Goal: Information Seeking & Learning: Learn about a topic

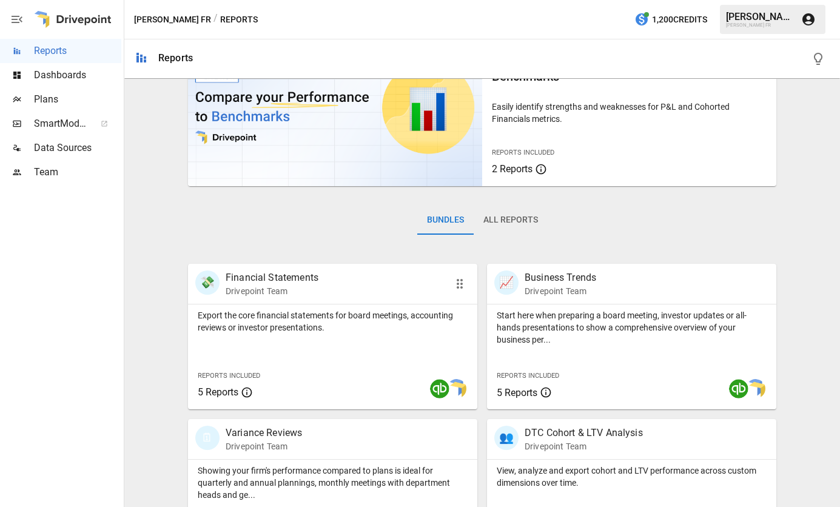
scroll to position [121, 0]
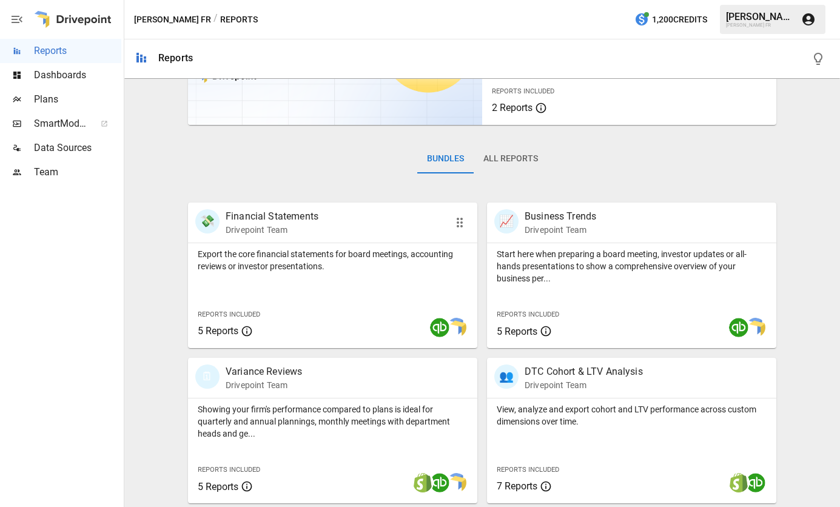
click at [289, 217] on p "Financial Statements" at bounding box center [272, 216] width 93 height 15
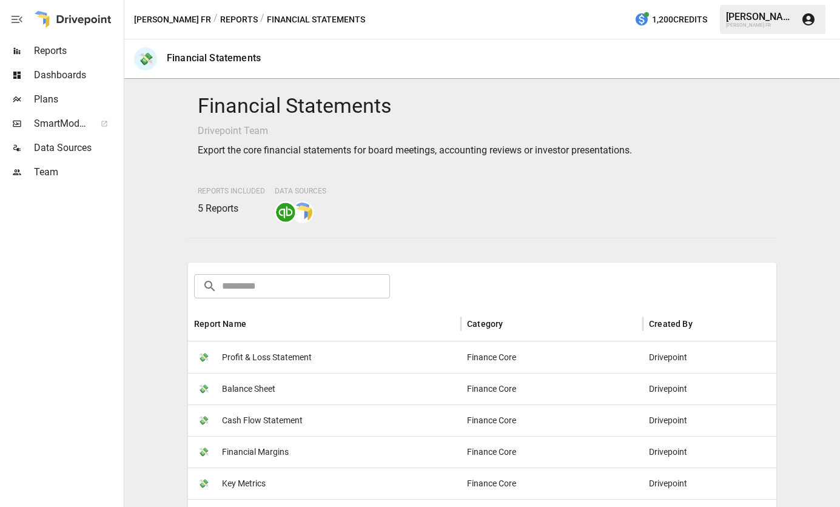
click at [281, 357] on span "Profit & Loss Statement" at bounding box center [267, 357] width 90 height 31
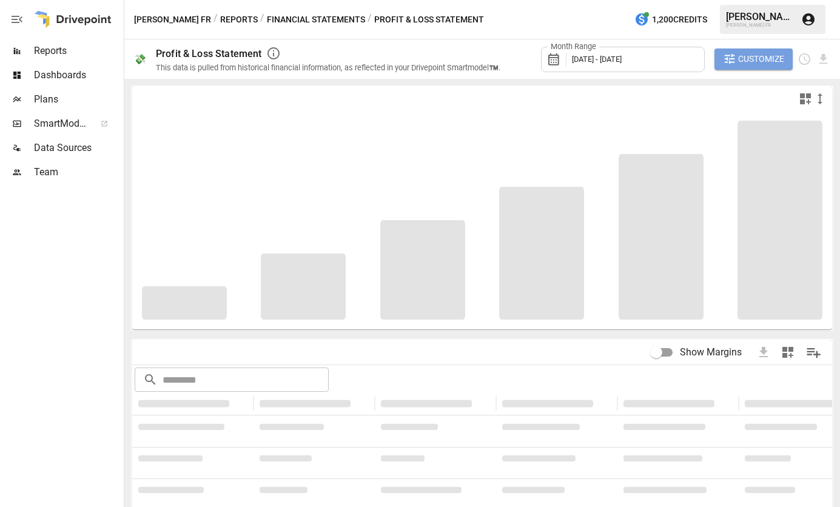
click at [746, 56] on span "Customize" at bounding box center [761, 59] width 46 height 15
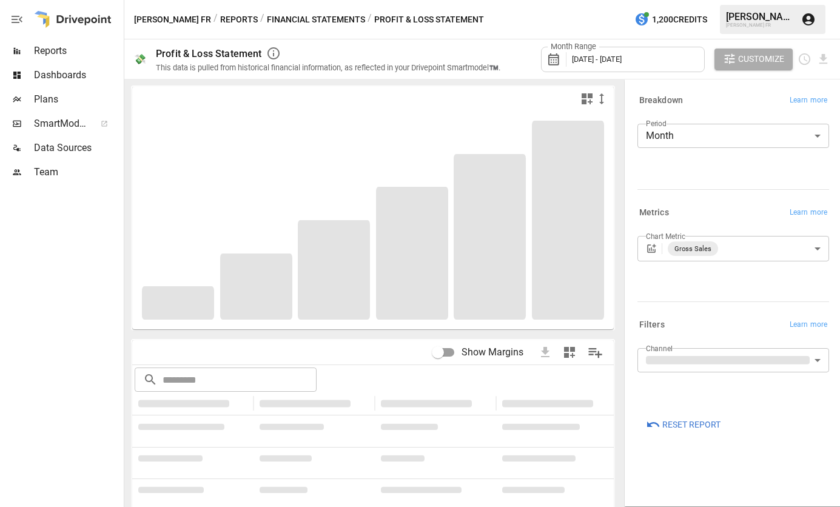
click at [728, 0] on body "**********" at bounding box center [420, 0] width 840 height 0
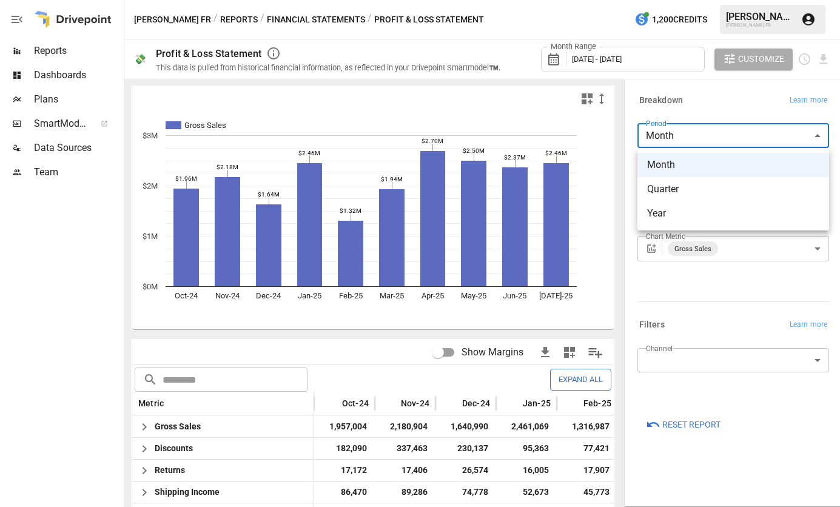
click at [703, 162] on span "Month" at bounding box center [733, 165] width 172 height 15
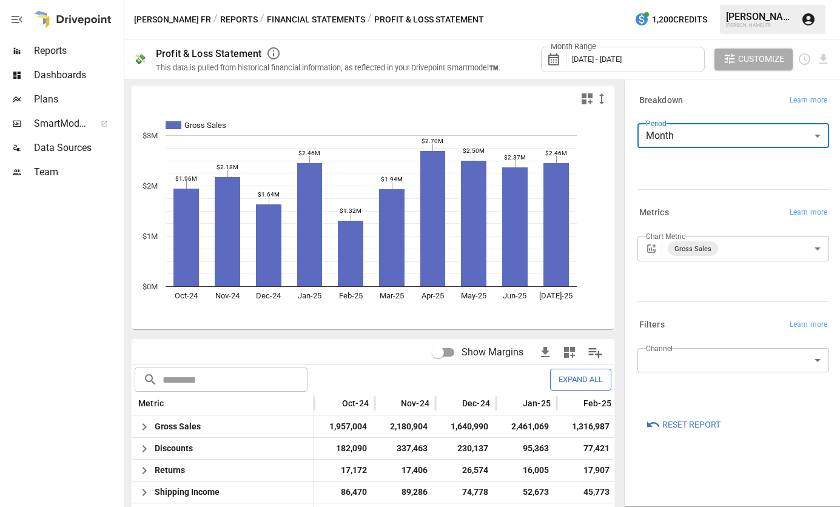
click at [379, 99] on div at bounding box center [491, 99] width 236 height 15
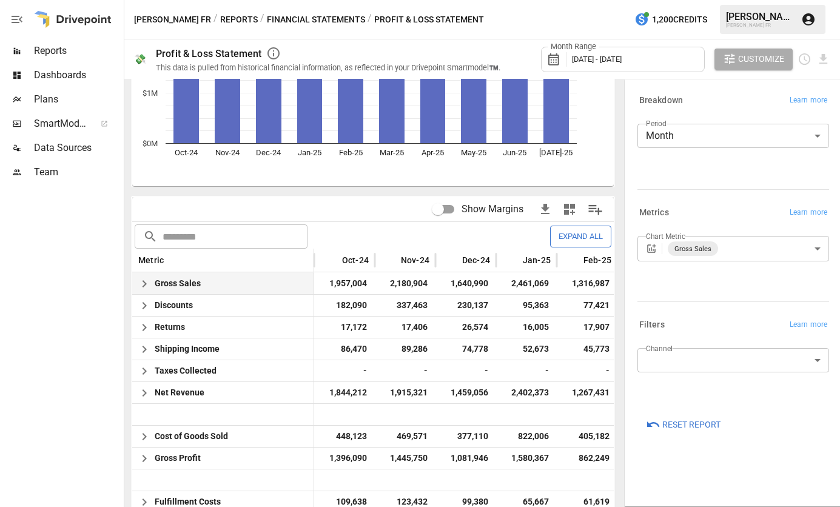
scroll to position [243, 0]
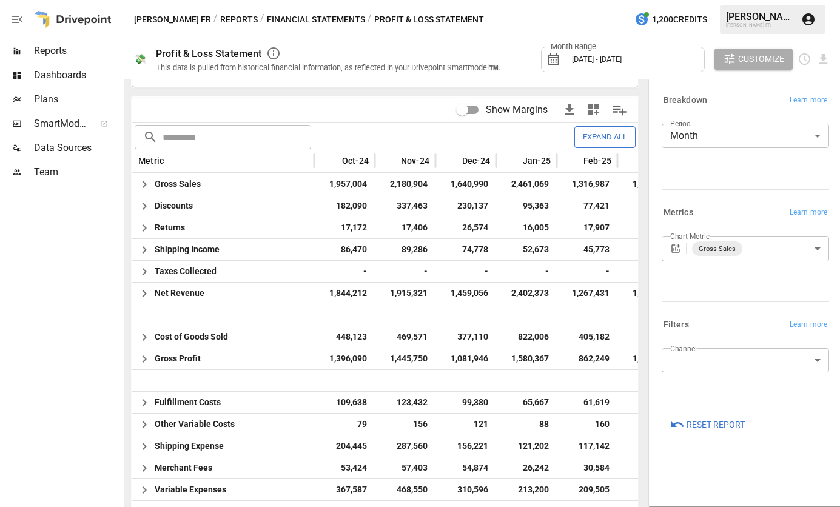
drag, startPoint x: 623, startPoint y: 106, endPoint x: 839, endPoint y: 149, distance: 220.9
click at [839, 0] on html "Reports Dashboards Plans SmartModel ™ Data Sources Team [PERSON_NAME] FR / Repo…" at bounding box center [420, 0] width 840 height 0
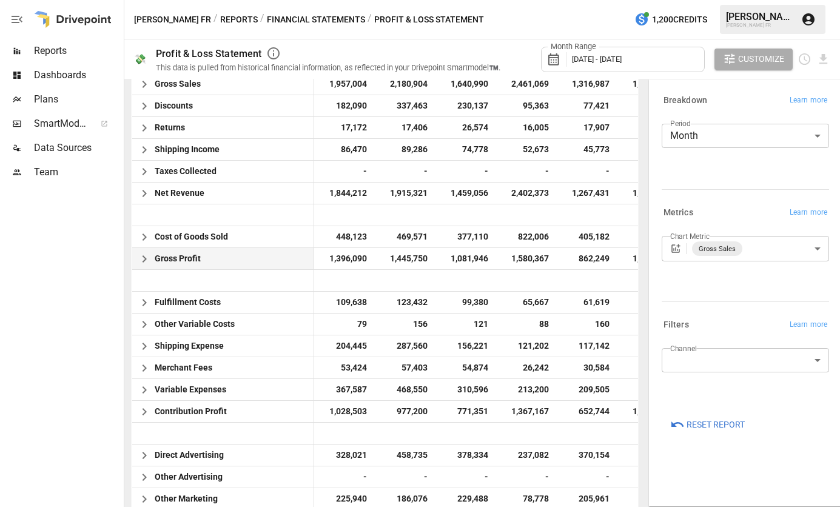
scroll to position [364, 0]
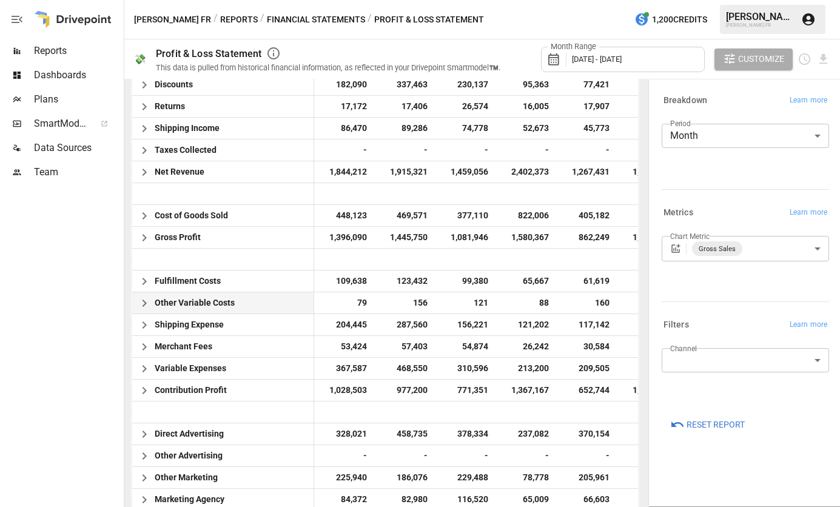
click at [148, 308] on icon "button" at bounding box center [144, 303] width 15 height 15
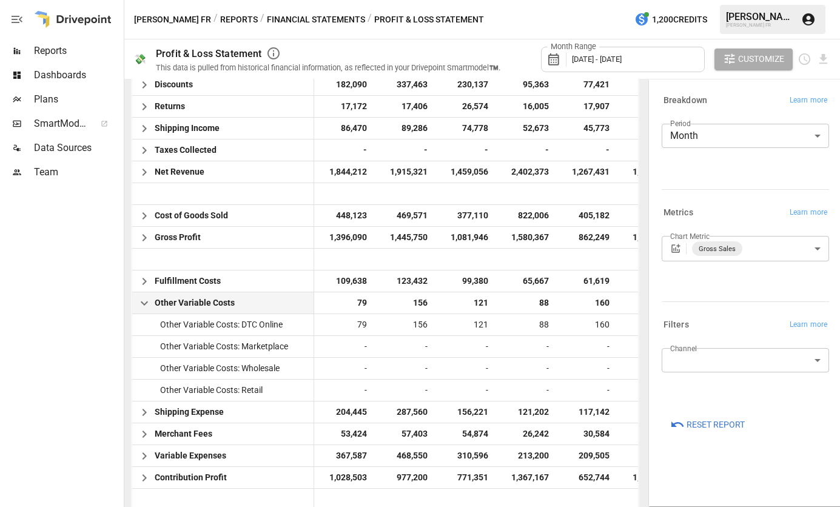
click at [148, 308] on icon "button" at bounding box center [144, 303] width 15 height 15
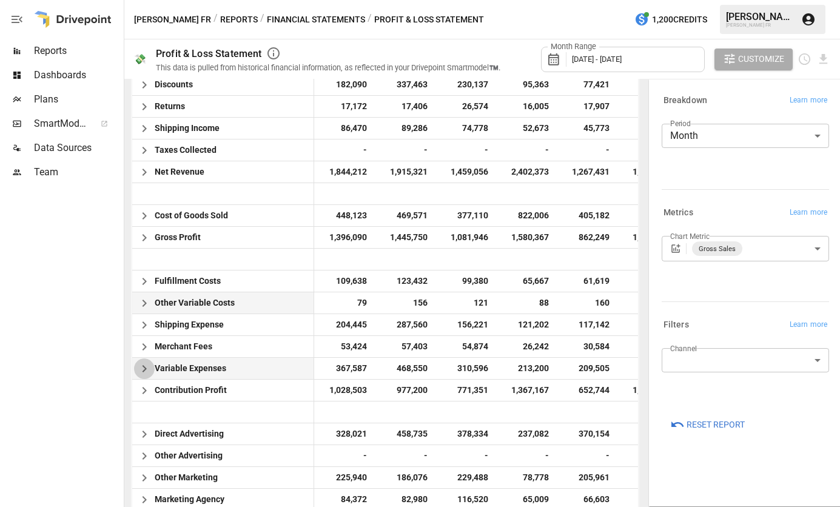
click at [144, 374] on icon "button" at bounding box center [144, 369] width 15 height 15
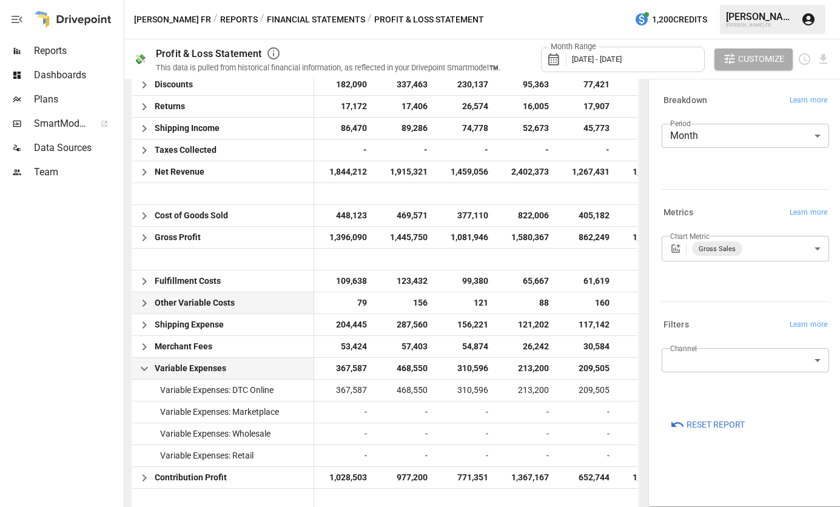
click at [144, 374] on icon "button" at bounding box center [144, 369] width 15 height 15
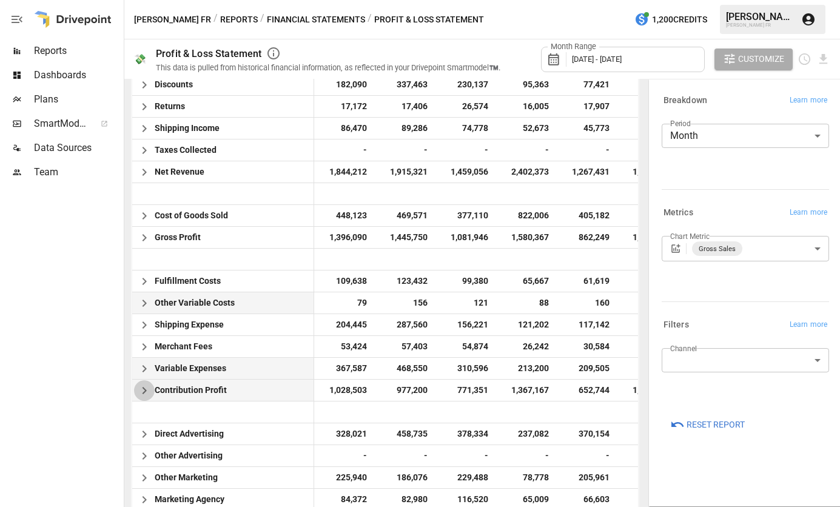
click at [145, 391] on icon "button" at bounding box center [144, 390] width 4 height 7
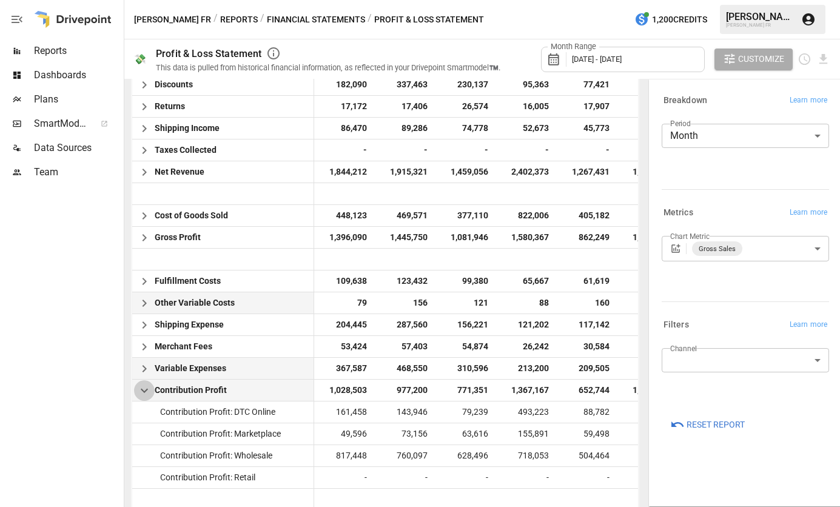
click at [145, 391] on icon "button" at bounding box center [144, 391] width 7 height 4
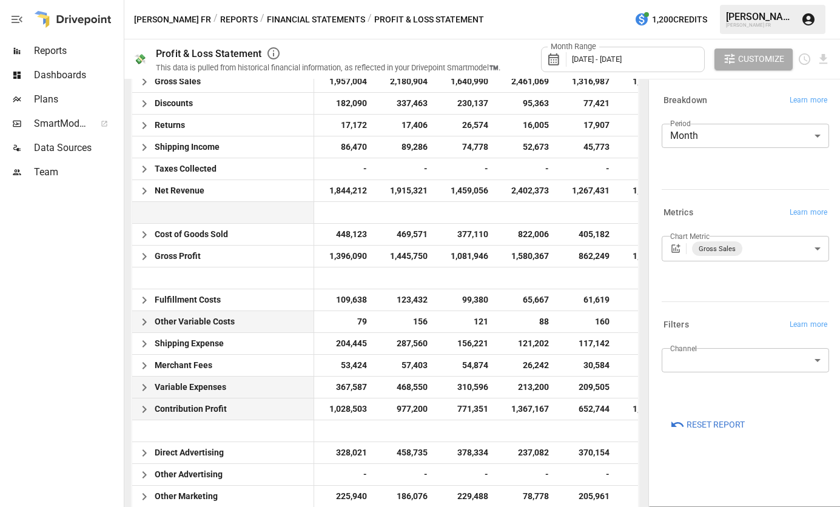
scroll to position [0, 0]
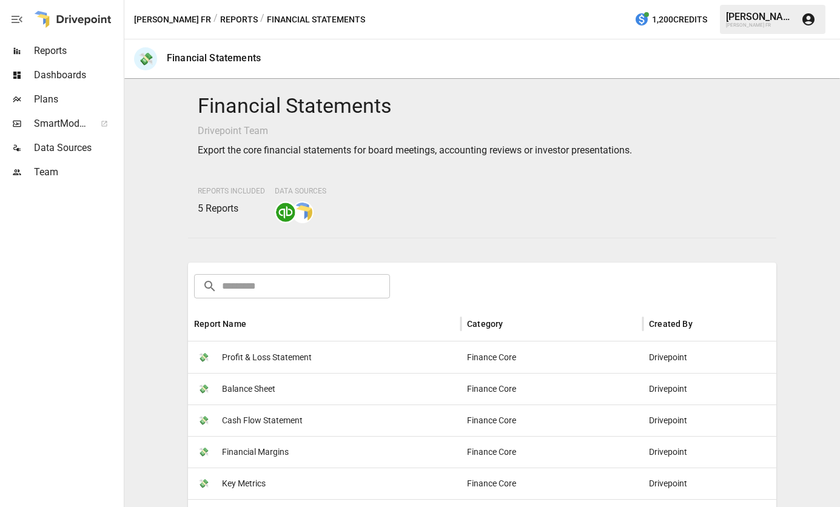
click at [285, 428] on span "Cash Flow Statement" at bounding box center [262, 420] width 81 height 31
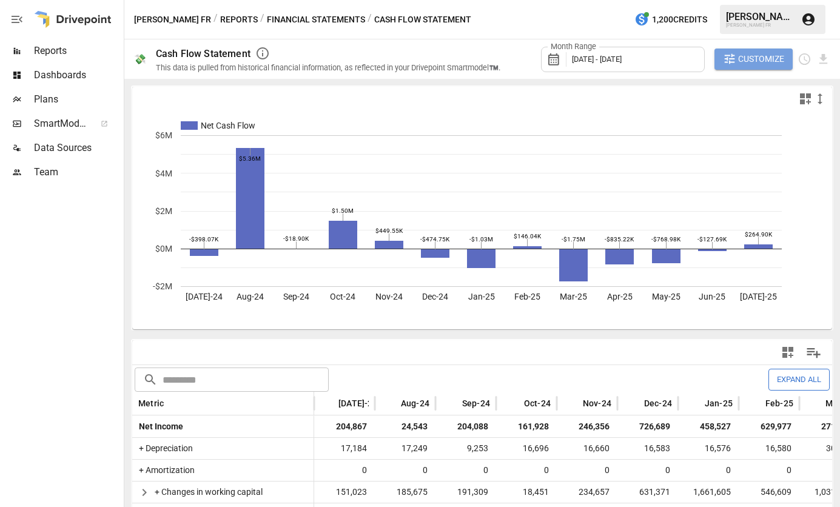
click at [761, 54] on span "Customize" at bounding box center [761, 59] width 46 height 15
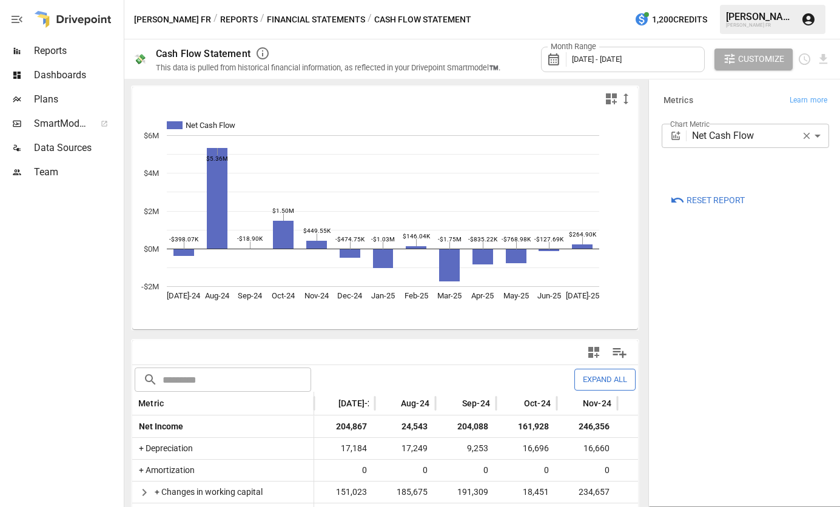
click at [758, 0] on body "Reports Dashboards Plans SmartModel ™ Data Sources Team [PERSON_NAME] FR / Repo…" at bounding box center [420, 0] width 840 height 0
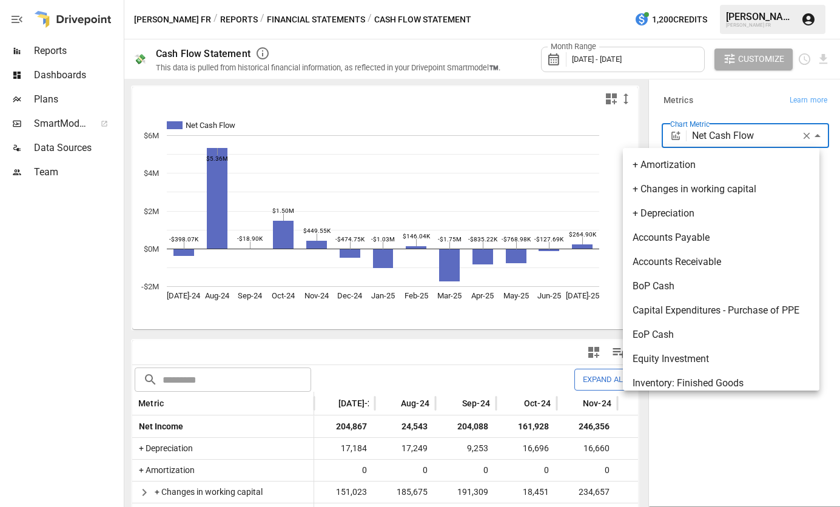
scroll to position [211, 0]
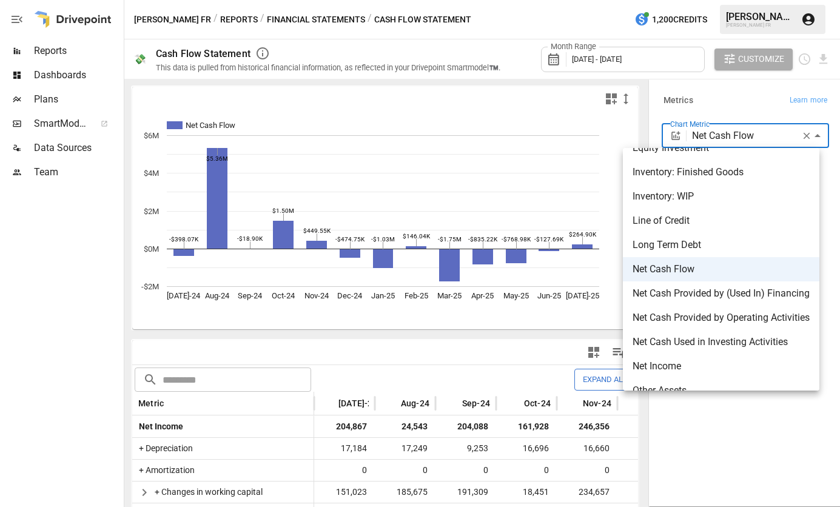
click at [758, 141] on div at bounding box center [420, 253] width 840 height 507
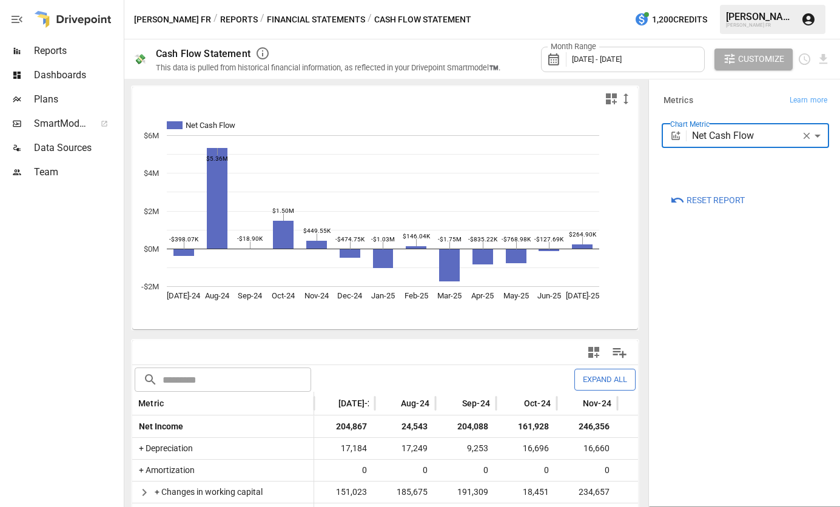
click at [733, 112] on div "**********" at bounding box center [743, 135] width 172 height 97
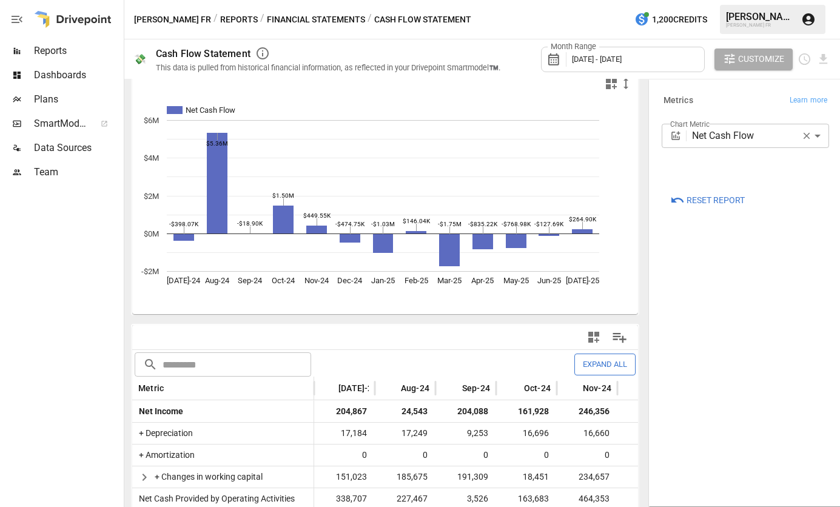
scroll to position [136, 0]
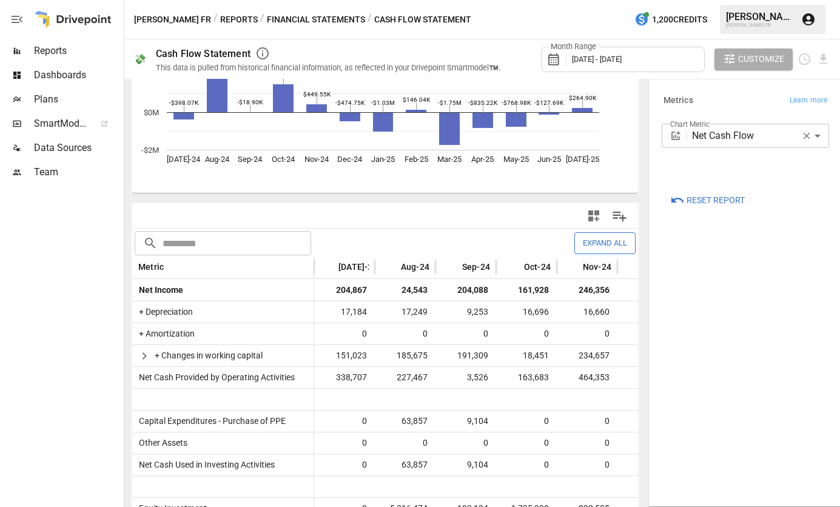
click at [42, 78] on span "Dashboards" at bounding box center [77, 75] width 87 height 15
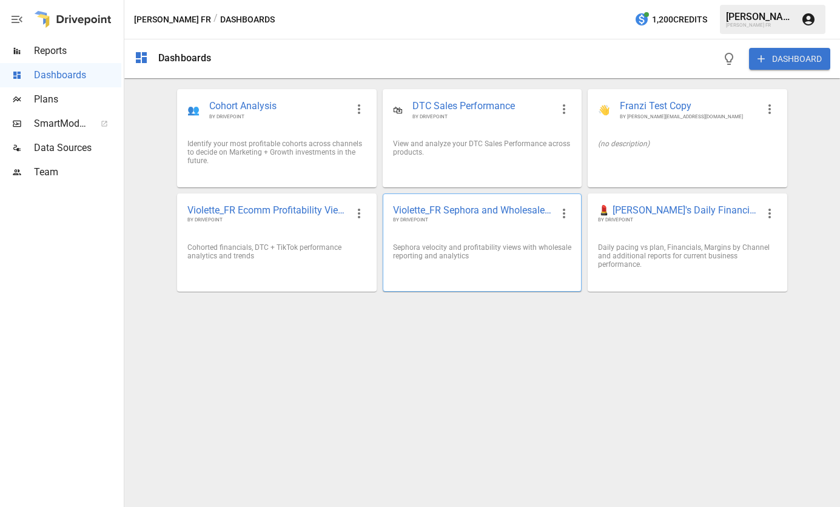
click at [442, 210] on span "Violette_FR Sephora and Wholesale Performance" at bounding box center [472, 210] width 159 height 13
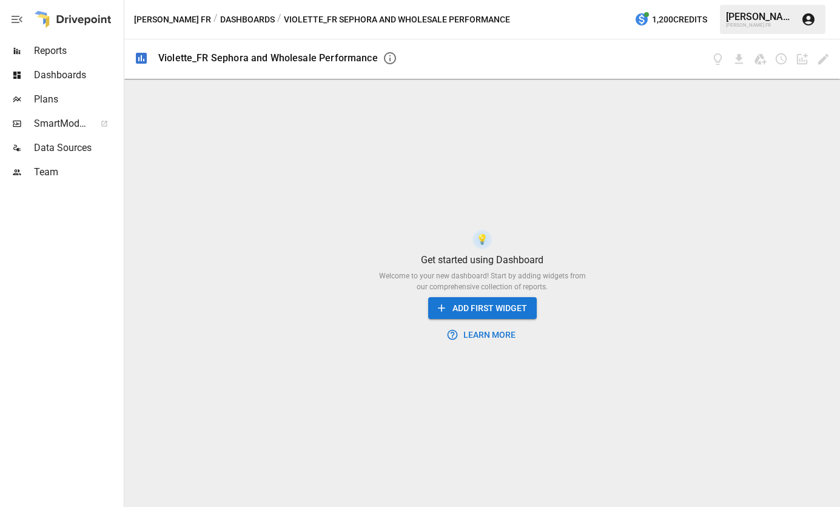
click at [482, 245] on div "💡" at bounding box center [482, 240] width 12 height 12
click at [47, 44] on span "Reports" at bounding box center [77, 51] width 87 height 15
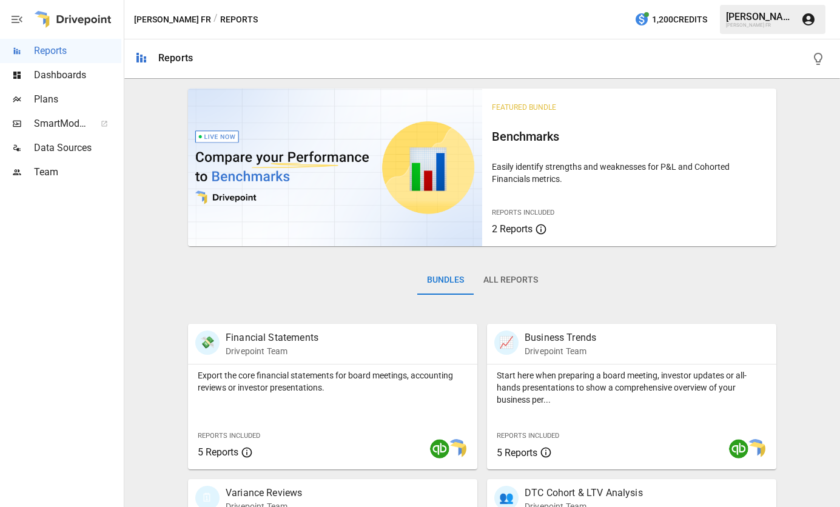
click at [62, 101] on span "Plans" at bounding box center [77, 99] width 87 height 15
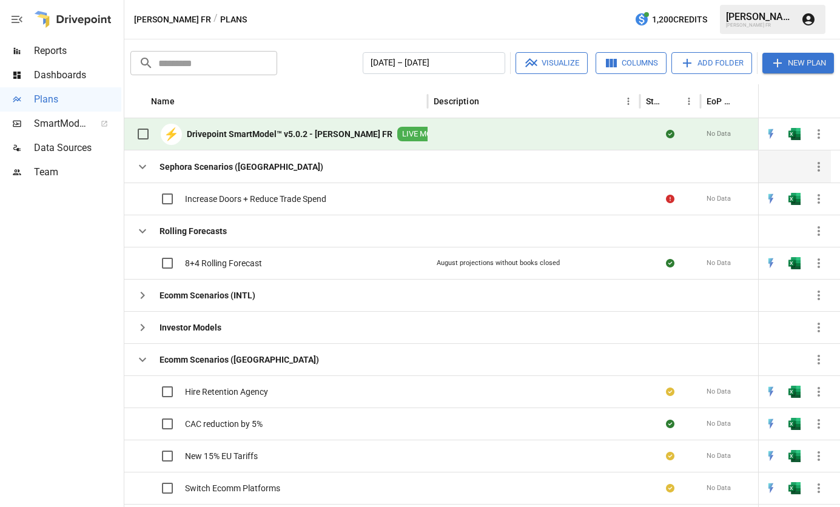
click at [204, 166] on b "Sephora Scenarios ([GEOGRAPHIC_DATA])" at bounding box center [242, 167] width 164 height 12
click at [219, 198] on span "Increase Doors + Reduce Trade Spend" at bounding box center [255, 199] width 141 height 12
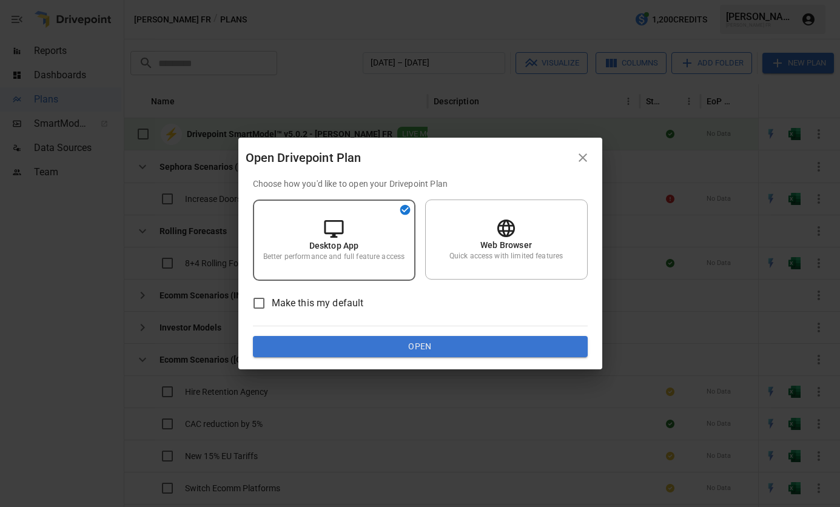
click at [442, 344] on button "Open" at bounding box center [420, 347] width 335 height 22
